Goal: Transaction & Acquisition: Purchase product/service

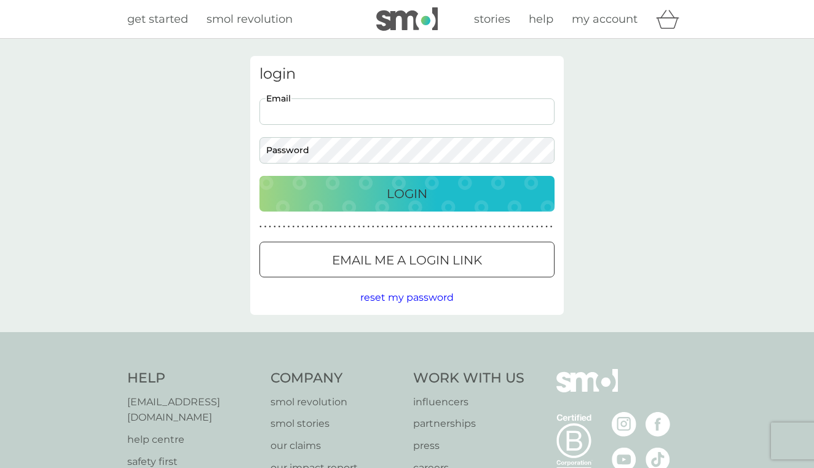
type input "becka346@gmail.com"
click at [407, 193] on button "Login" at bounding box center [407, 194] width 295 height 36
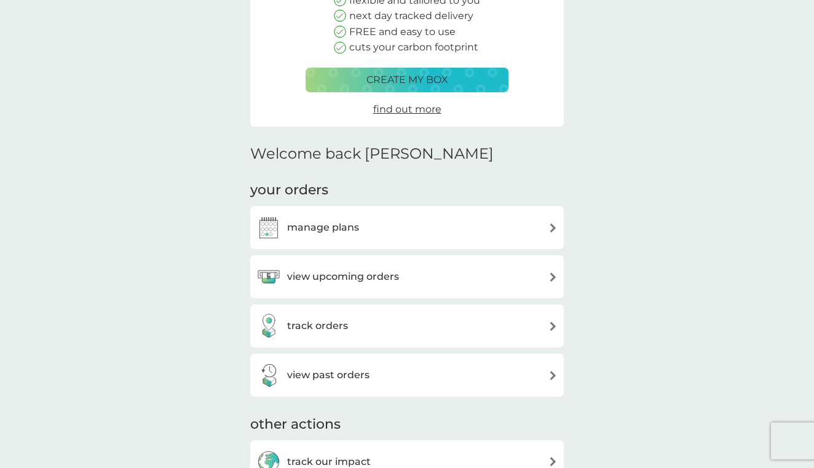
scroll to position [171, 0]
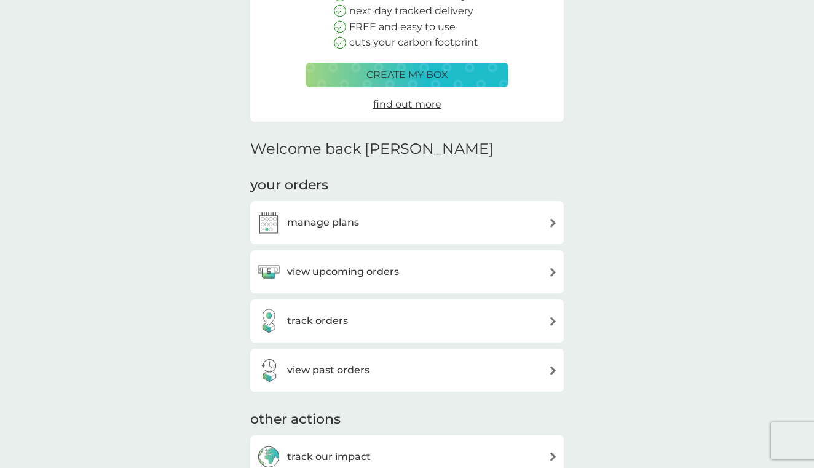
click at [421, 220] on div "manage plans" at bounding box center [406, 222] width 301 height 25
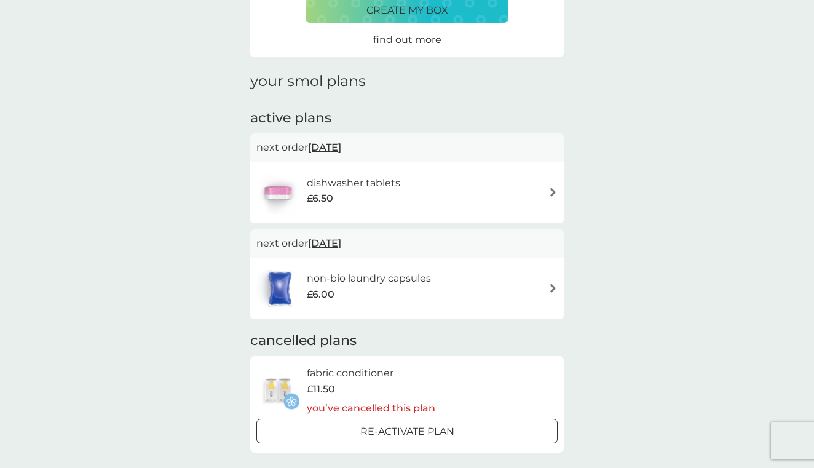
scroll to position [117, 0]
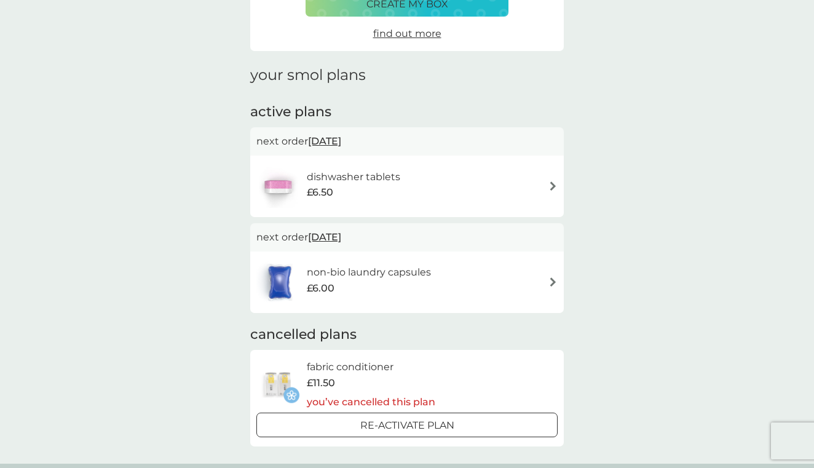
click at [515, 192] on div "dishwasher tablets £6.50" at bounding box center [406, 186] width 301 height 43
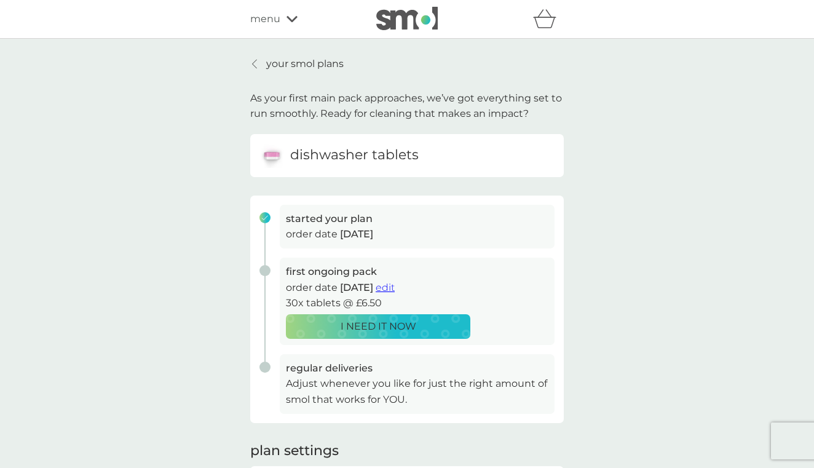
click at [434, 320] on div "I NEED IT NOW" at bounding box center [378, 327] width 169 height 16
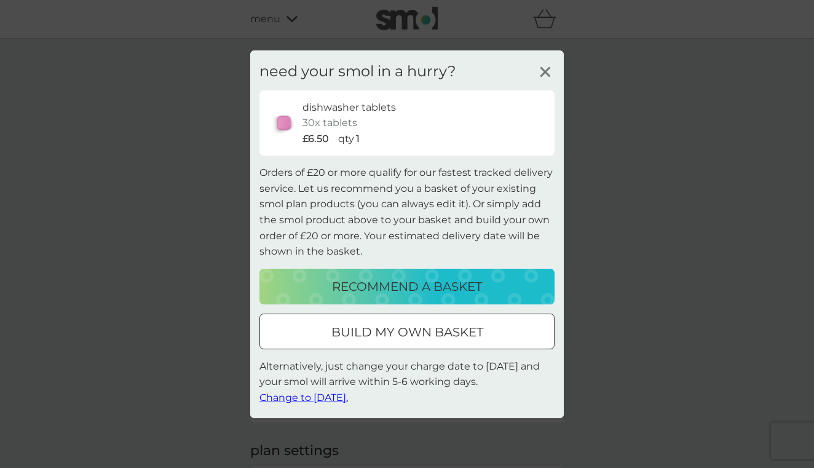
click at [434, 327] on p "build my own basket" at bounding box center [408, 332] width 152 height 20
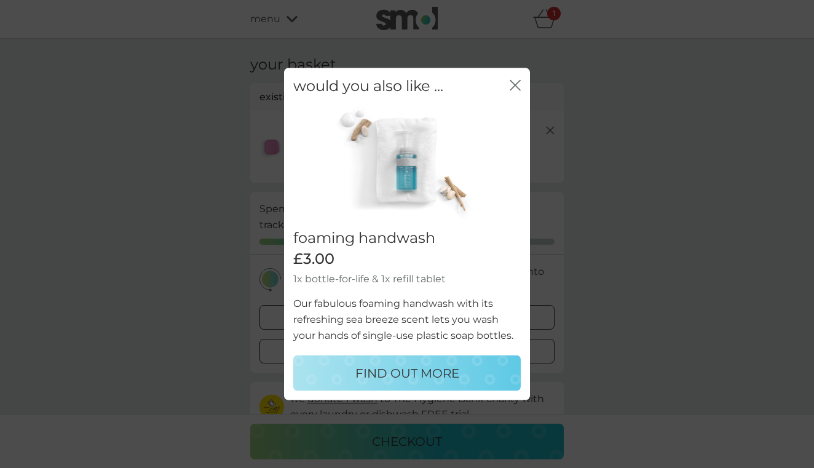
click at [517, 84] on icon "close" at bounding box center [515, 84] width 11 height 11
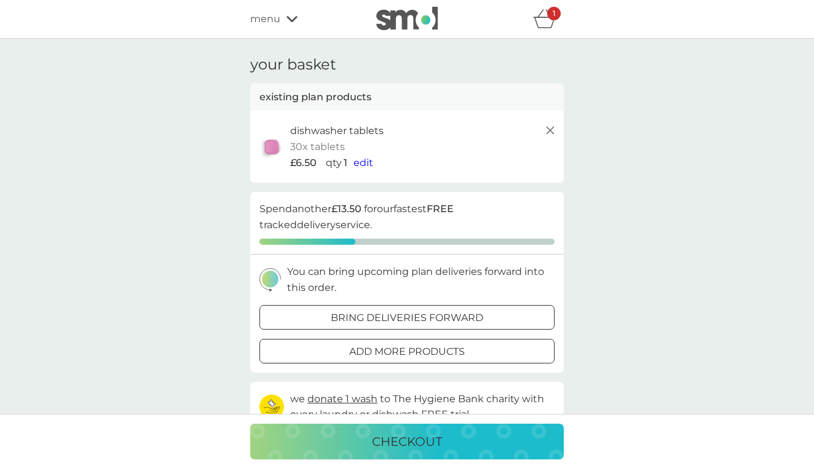
click at [269, 17] on span "menu" at bounding box center [265, 19] width 30 height 16
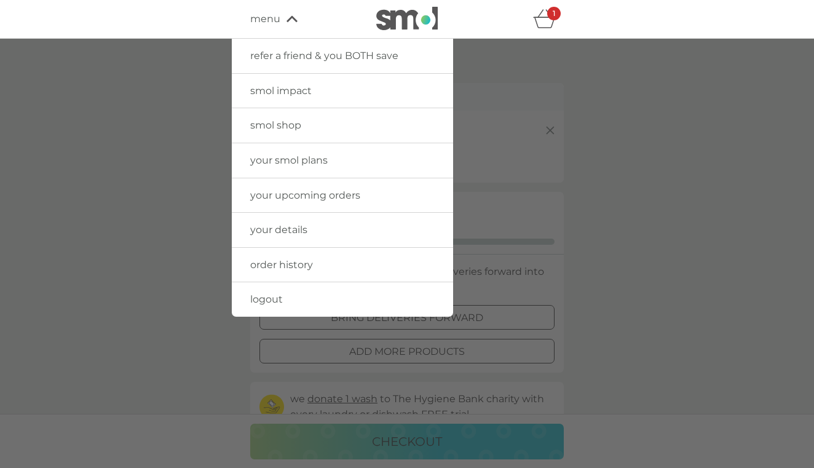
click at [308, 129] on link "smol shop" at bounding box center [342, 125] width 221 height 34
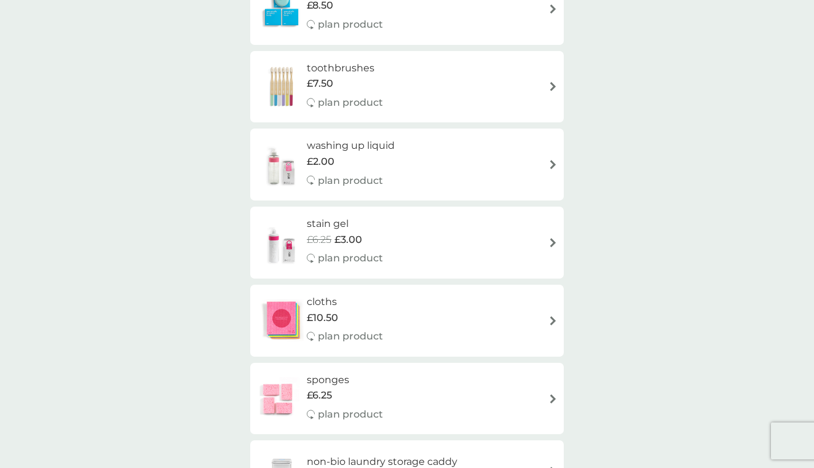
scroll to position [1079, 0]
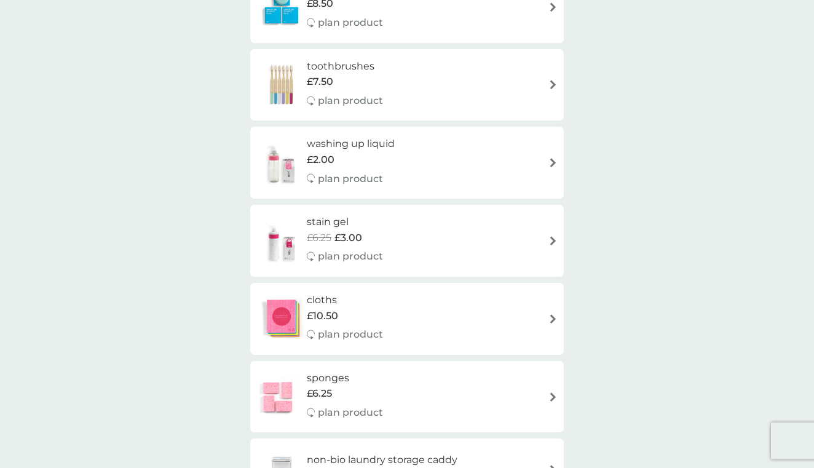
click at [434, 141] on div "washing up liquid £2.00 plan product" at bounding box center [406, 163] width 301 height 54
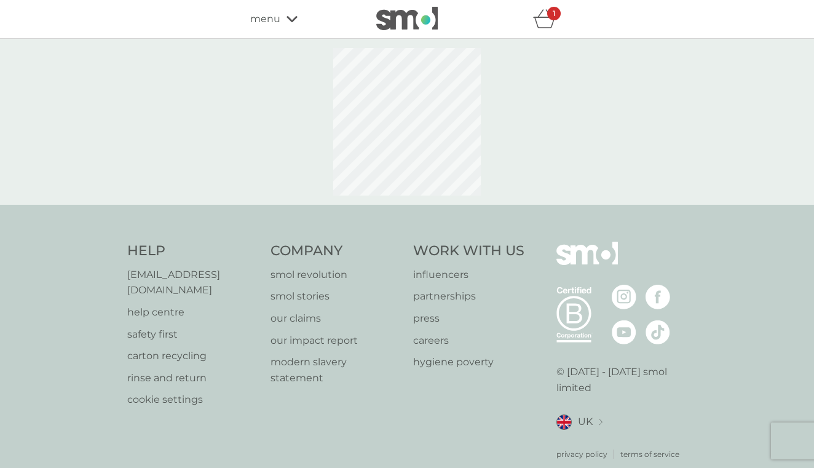
select select "112"
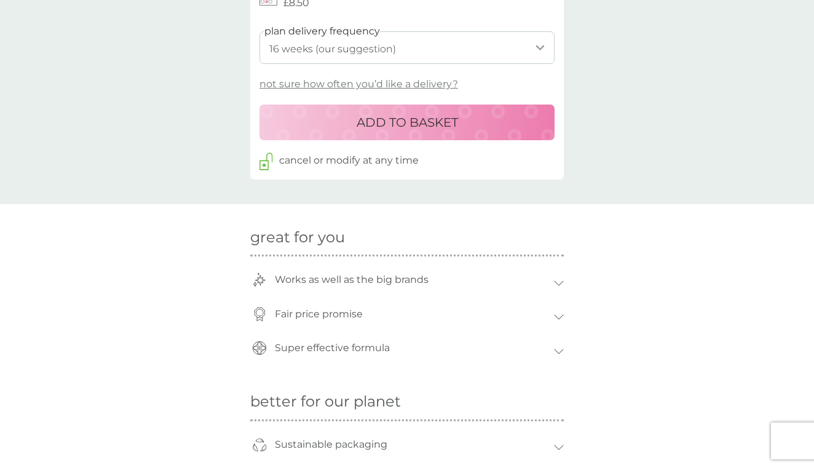
scroll to position [706, 0]
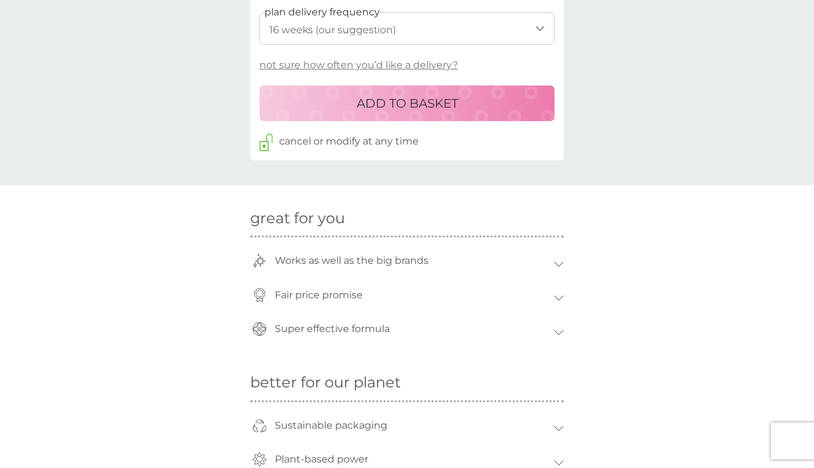
click at [491, 109] on button "ADD TO BASKET" at bounding box center [407, 103] width 295 height 36
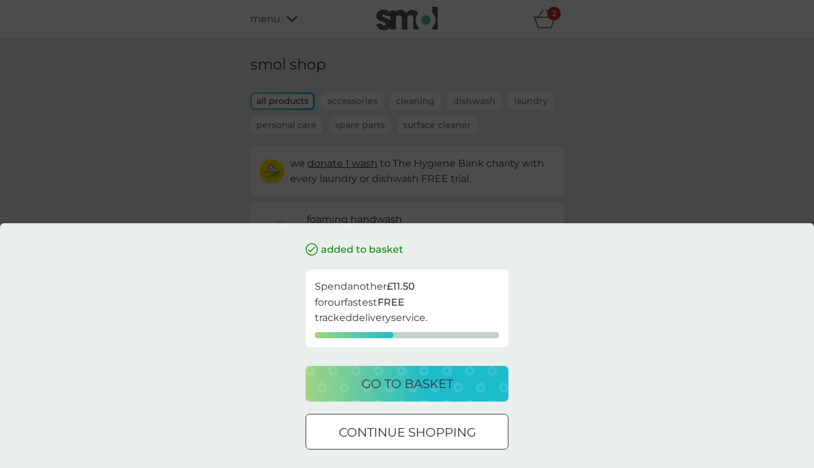
click at [403, 370] on button "go to basket" at bounding box center [407, 384] width 203 height 36
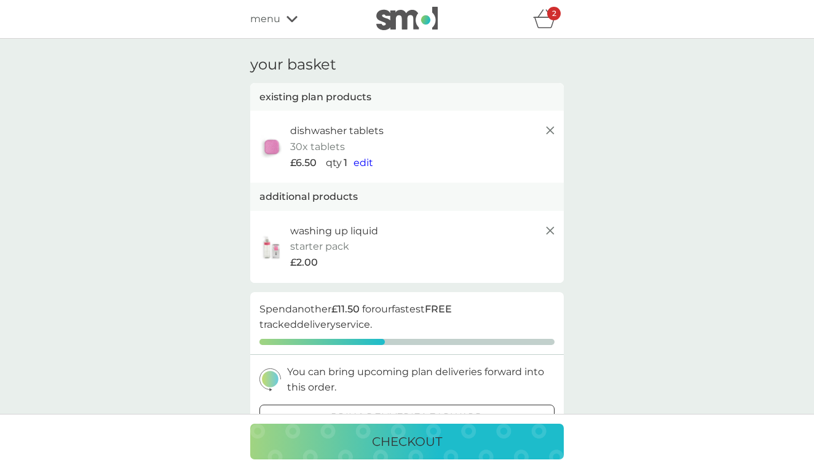
click at [404, 435] on p "checkout" at bounding box center [407, 442] width 70 height 20
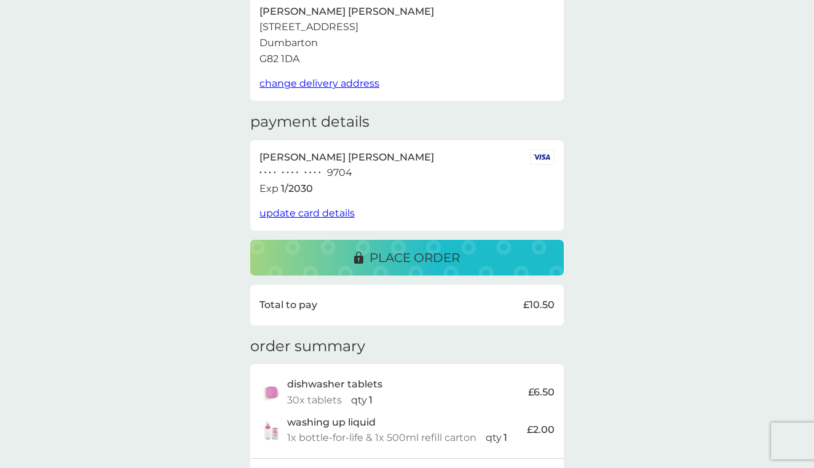
scroll to position [77, 0]
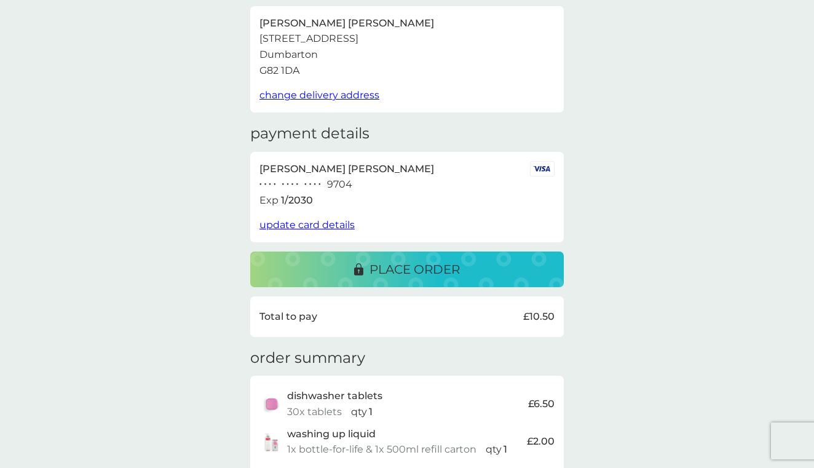
click at [448, 268] on p "place order" at bounding box center [415, 270] width 90 height 20
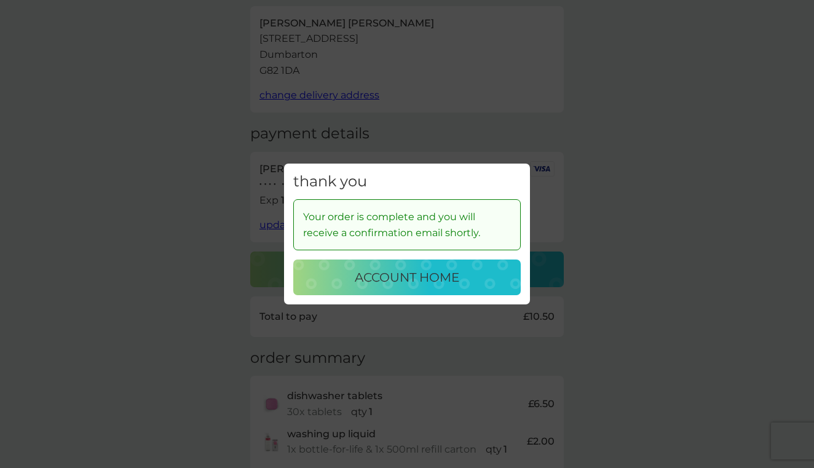
click at [447, 276] on p "account home" at bounding box center [407, 278] width 105 height 20
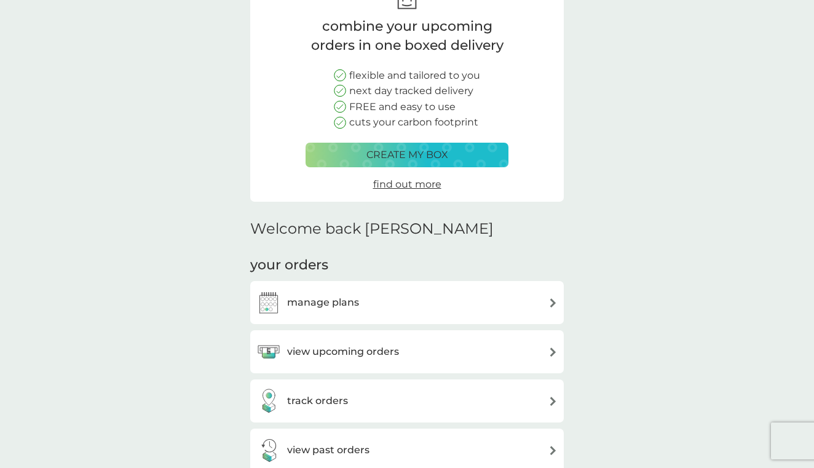
scroll to position [96, 0]
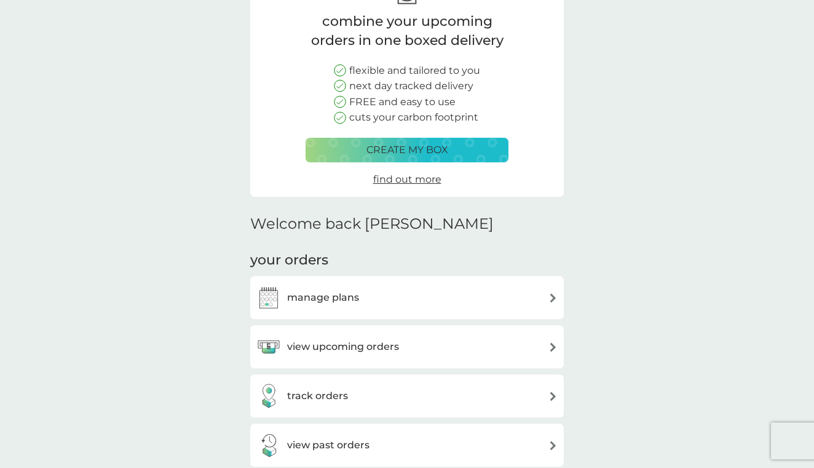
click at [438, 344] on div "view upcoming orders" at bounding box center [406, 347] width 301 height 25
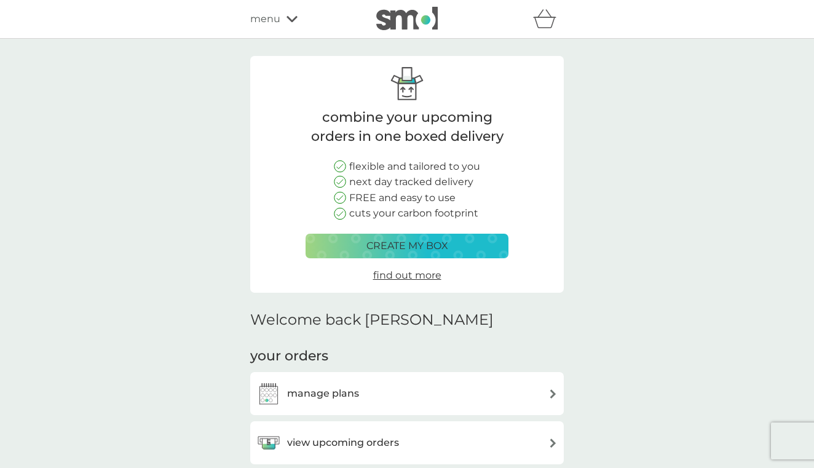
scroll to position [96, 0]
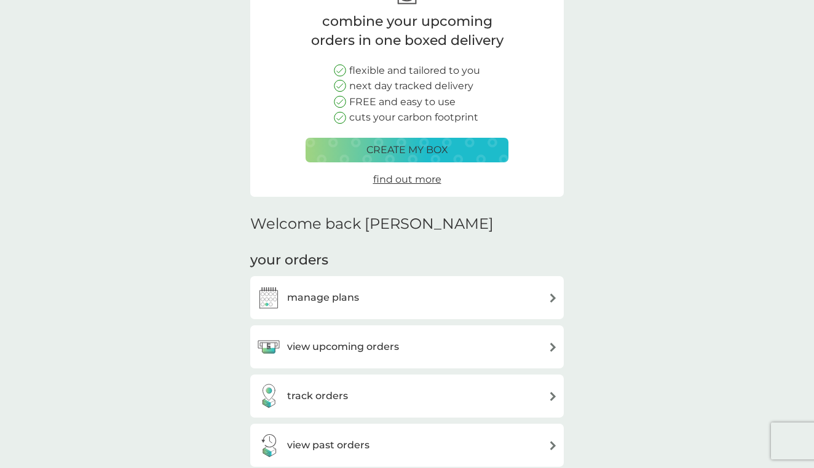
click at [426, 402] on div "track orders" at bounding box center [406, 396] width 301 height 25
